Goal: Task Accomplishment & Management: Manage account settings

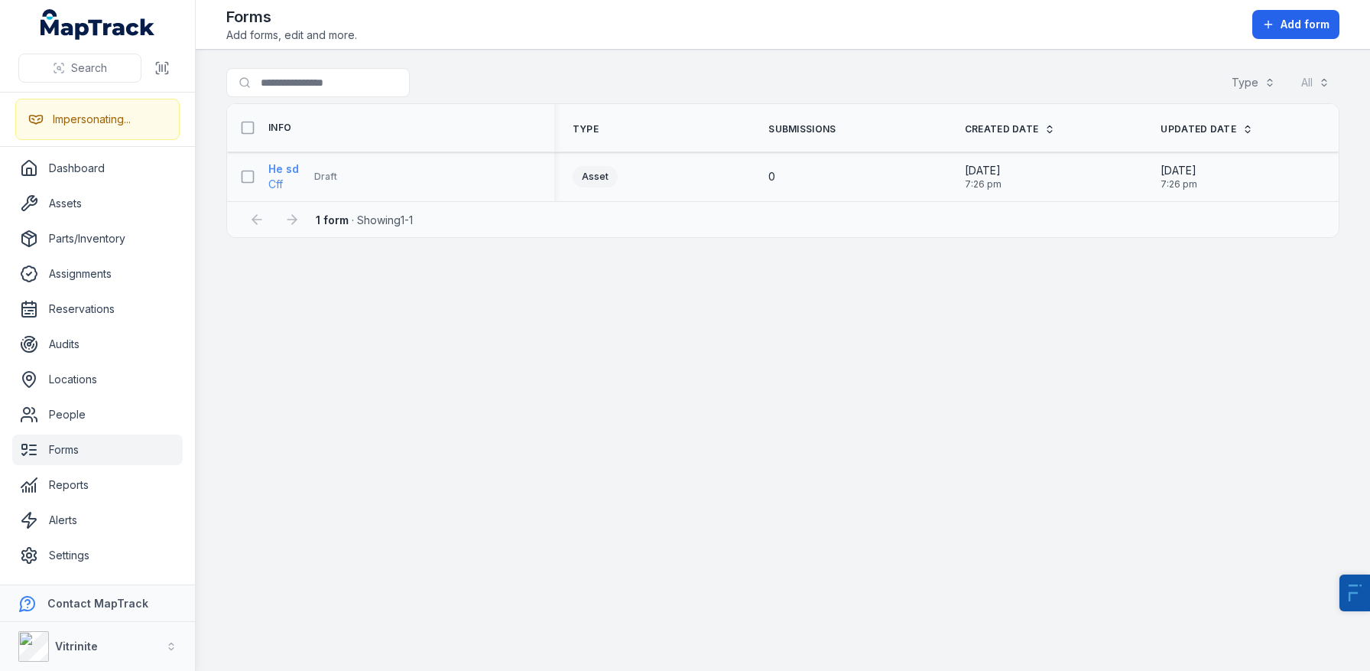
click at [275, 170] on strong "He sd" at bounding box center [283, 168] width 31 height 15
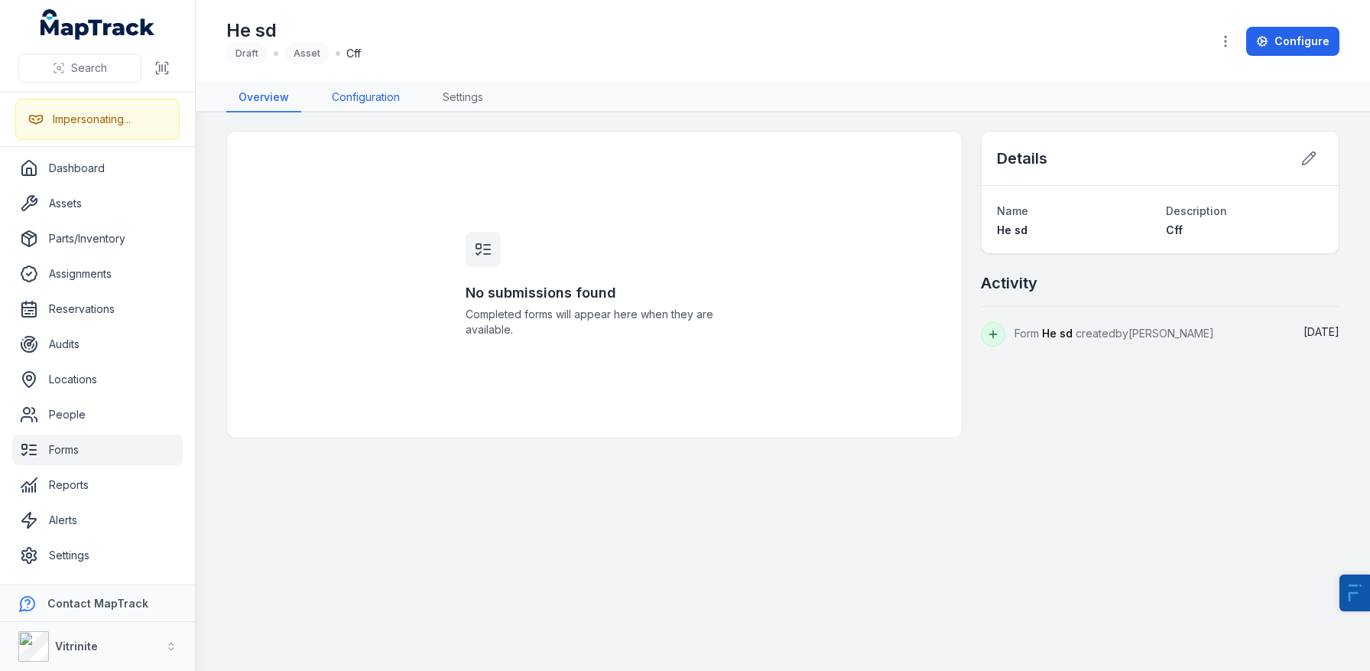
click at [356, 111] on link "Configuration" at bounding box center [366, 97] width 93 height 29
